Goal: Communication & Community: Participate in discussion

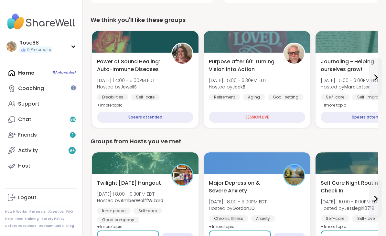
click at [22, 72] on div "Home 5 Scheduled Coaching Support Chat 99 Friends 1 Activity 9 + Host" at bounding box center [41, 119] width 72 height 109
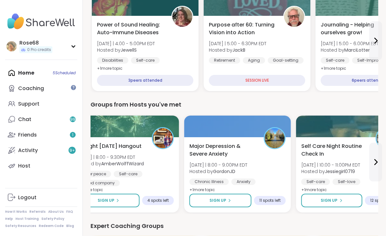
scroll to position [257, 0]
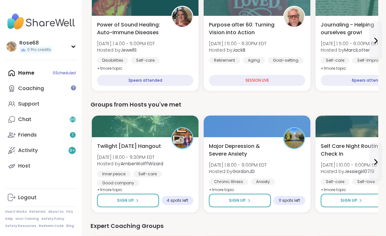
click at [128, 198] on span "Sign Up" at bounding box center [125, 201] width 17 height 6
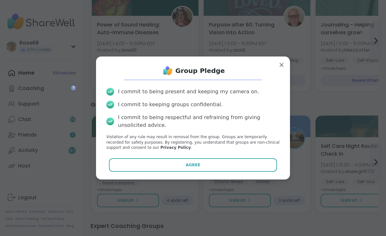
click at [164, 171] on button "Agree" at bounding box center [193, 165] width 168 height 14
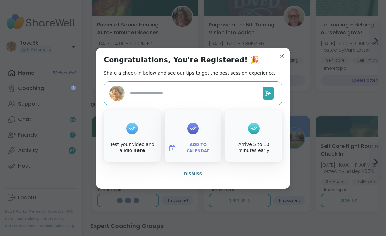
type textarea "*"
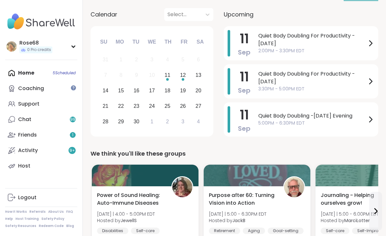
scroll to position [87, 0]
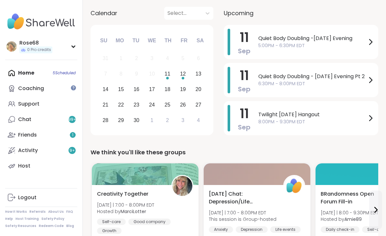
click at [276, 73] on span "Quiet Body Doubling - Thursday Evening Pt 2" at bounding box center [312, 77] width 108 height 8
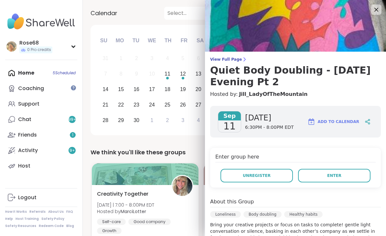
click at [341, 175] on button "Enter" at bounding box center [334, 176] width 72 height 14
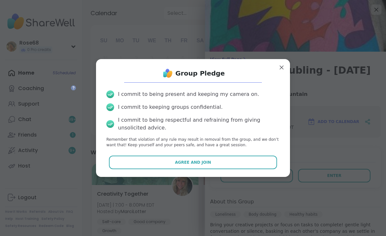
click at [182, 165] on button "Agree and Join" at bounding box center [193, 163] width 168 height 14
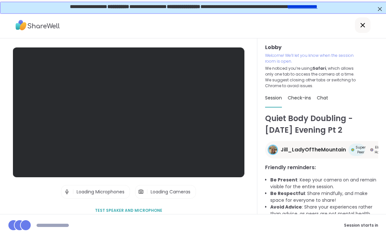
scroll to position [13, 0]
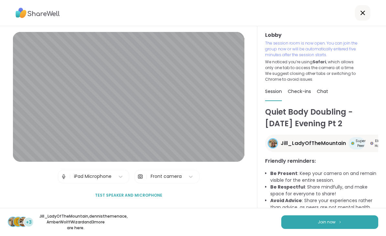
click at [327, 221] on span "Join now" at bounding box center [327, 223] width 18 height 6
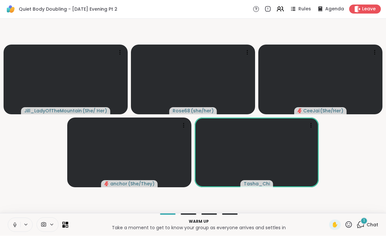
click at [368, 9] on span "Leave" at bounding box center [369, 9] width 14 height 6
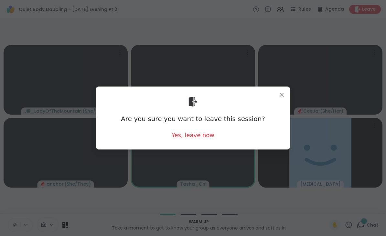
click at [195, 136] on div "Yes, leave now" at bounding box center [193, 135] width 43 height 8
